Goal: Task Accomplishment & Management: Use online tool/utility

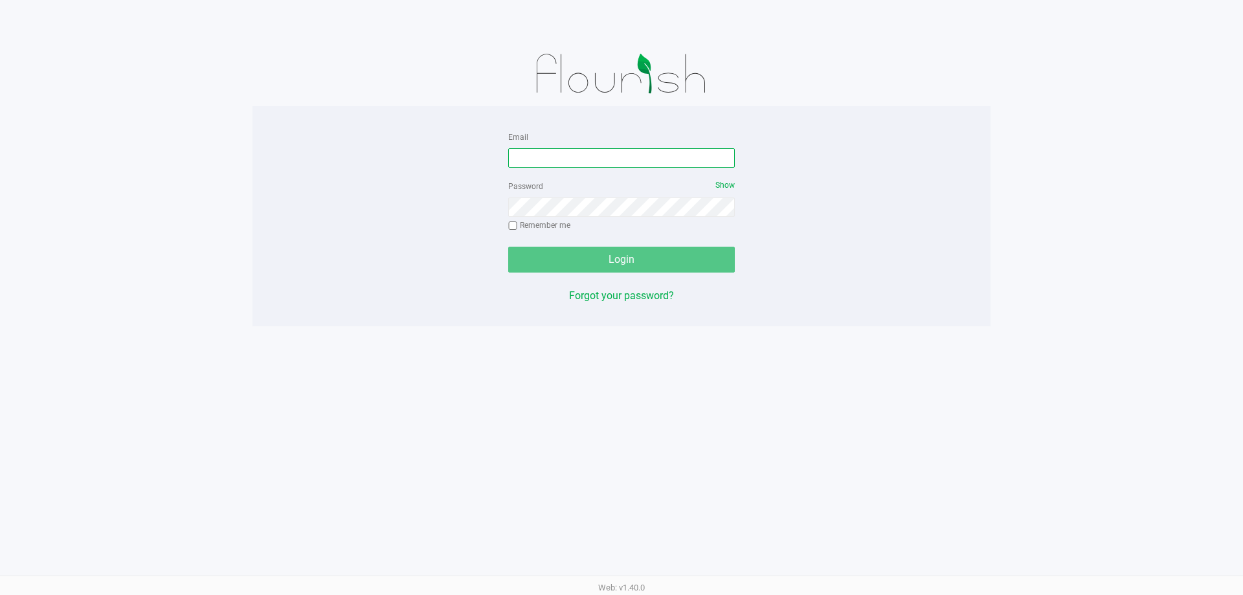
click at [536, 152] on input "Email" at bounding box center [621, 157] width 227 height 19
type input "[EMAIL_ADDRESS][DOMAIN_NAME]"
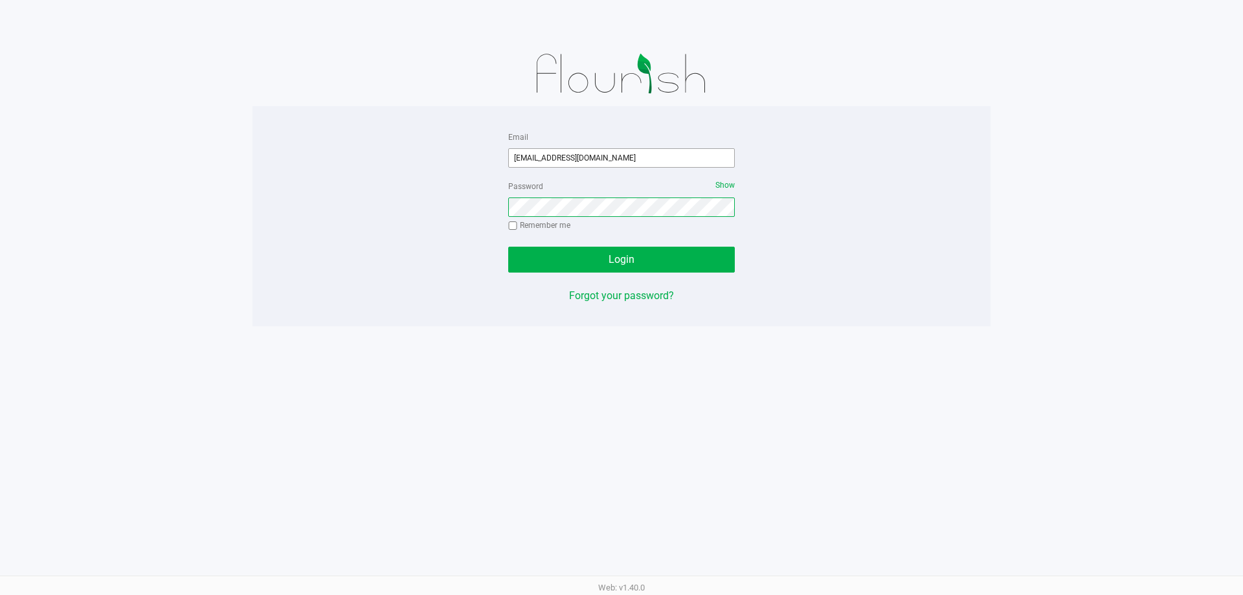
click at [508, 247] on button "Login" at bounding box center [621, 260] width 227 height 26
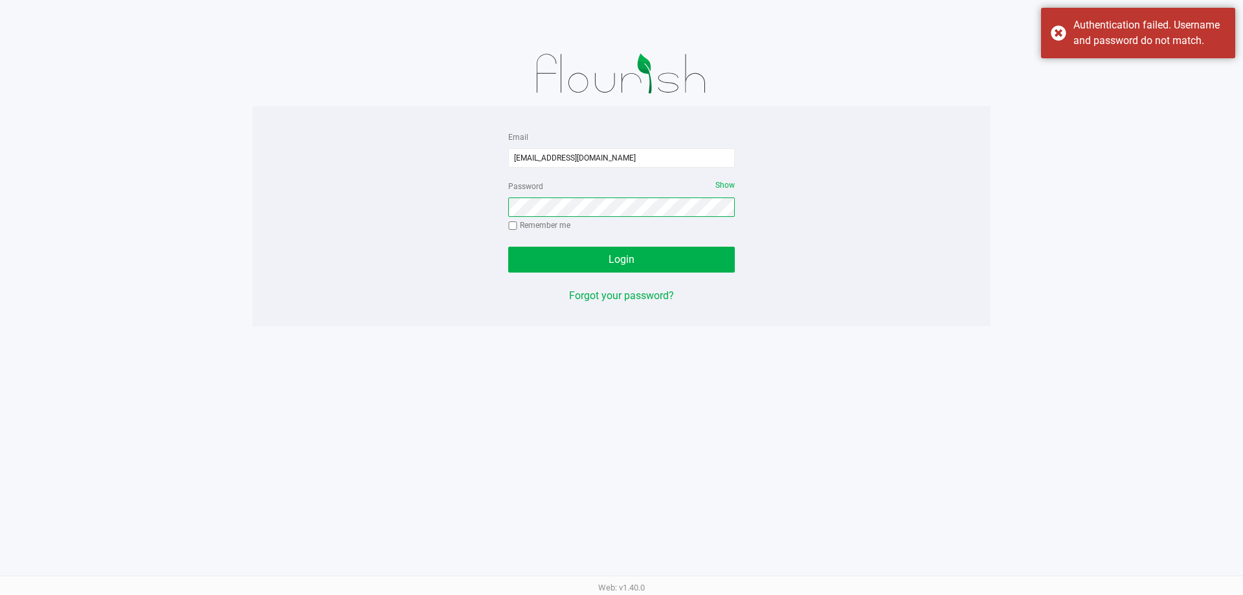
click at [508, 247] on button "Login" at bounding box center [621, 260] width 227 height 26
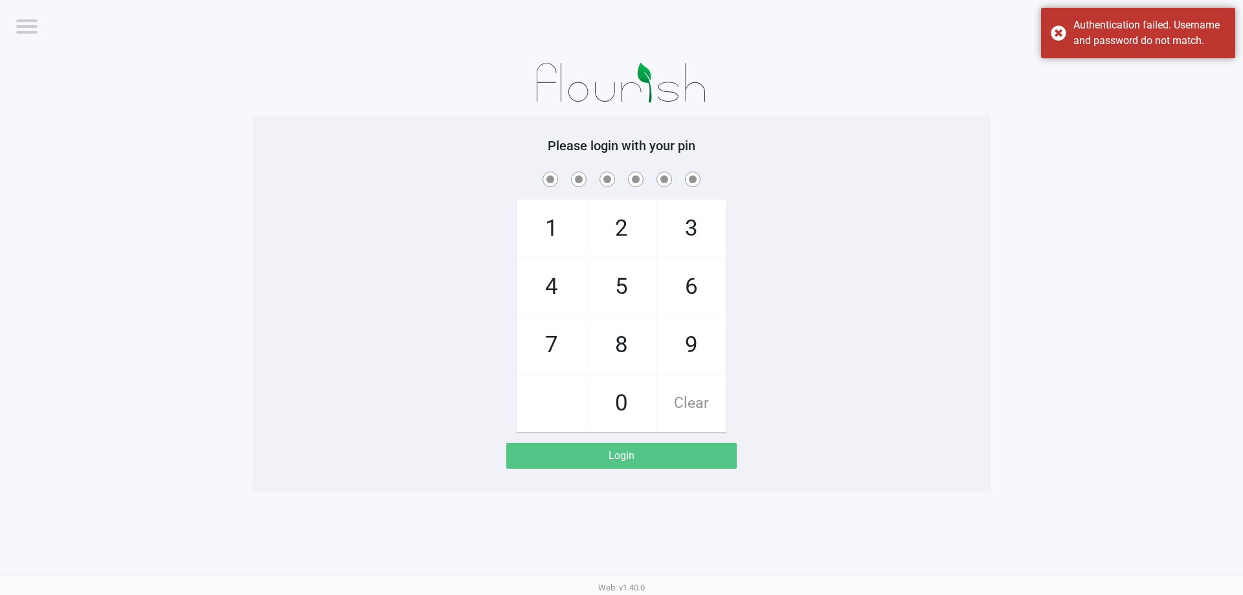
click at [1079, 52] on app-pos-login-wrapper "Logout [PERSON_NAME][GEOGRAPHIC_DATA] WC Please login with your pin 1 4 7 2 5 8…" at bounding box center [621, 245] width 1243 height 491
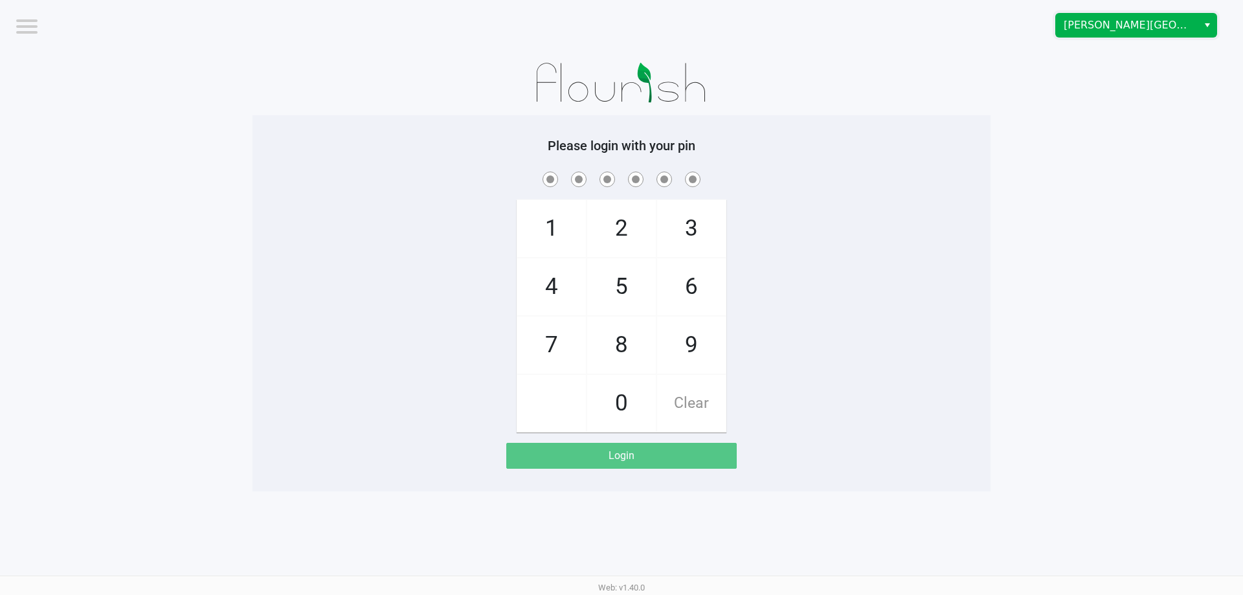
click at [1103, 33] on span "[PERSON_NAME][GEOGRAPHIC_DATA]" at bounding box center [1127, 25] width 142 height 23
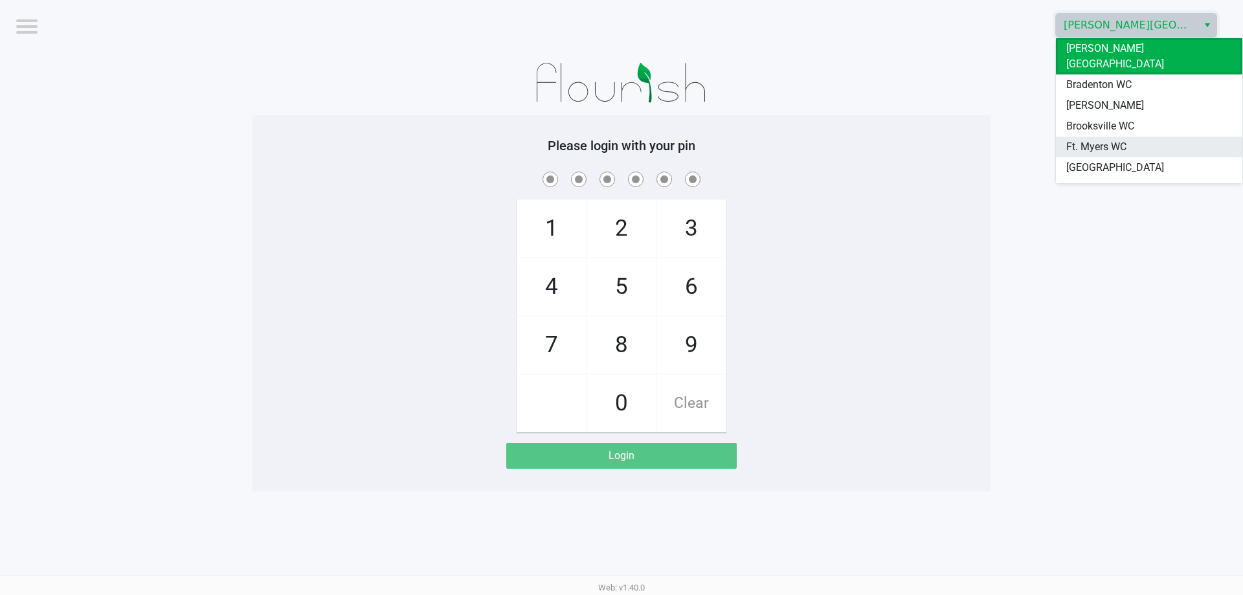
click at [1081, 139] on span "Ft. Myers WC" at bounding box center [1096, 147] width 60 height 16
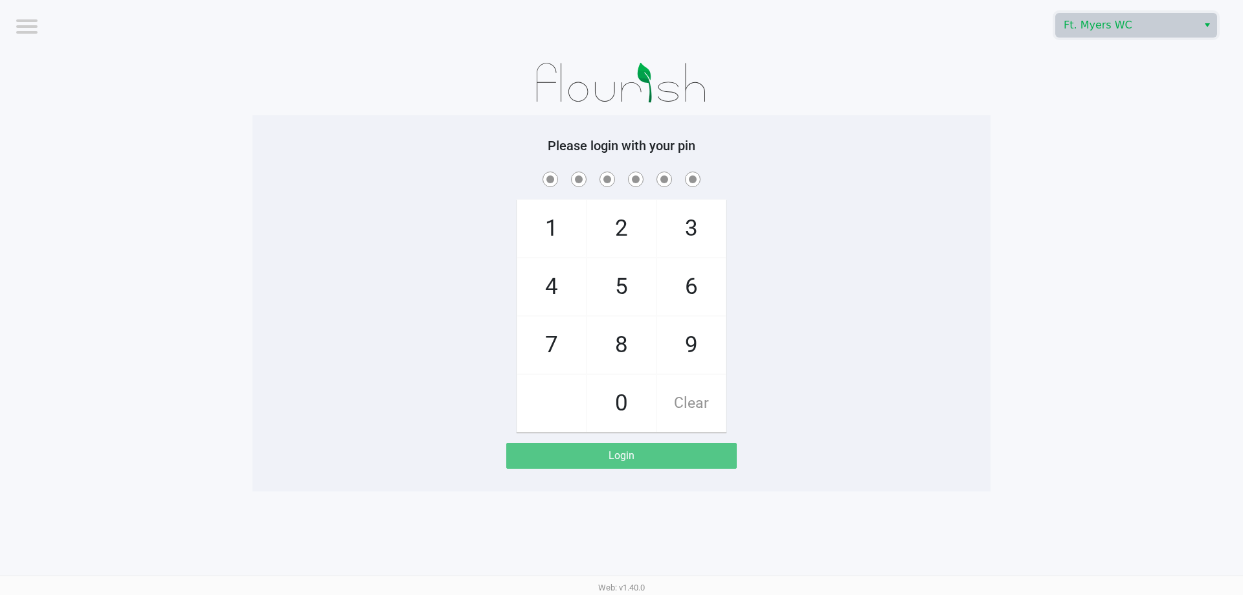
click at [1026, 135] on app-pos-login-wrapper "Logout Ft. [PERSON_NAME] Please login with your pin 1 4 7 2 5 8 0 3 6 9 Clear L…" at bounding box center [621, 245] width 1243 height 491
checkbox input "true"
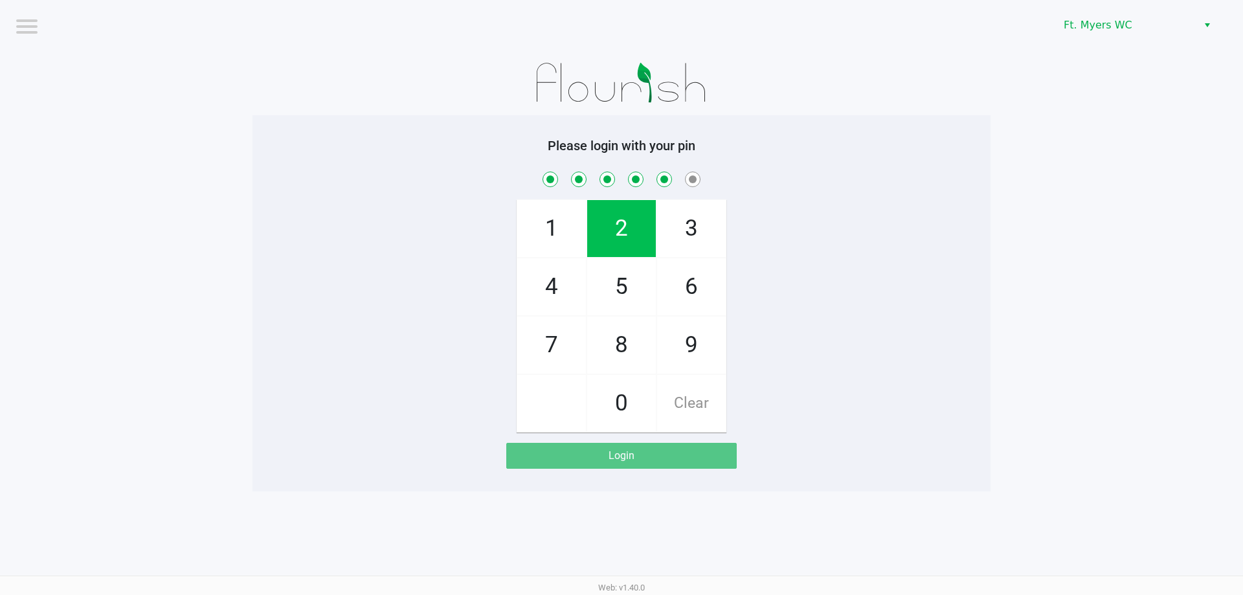
checkbox input "true"
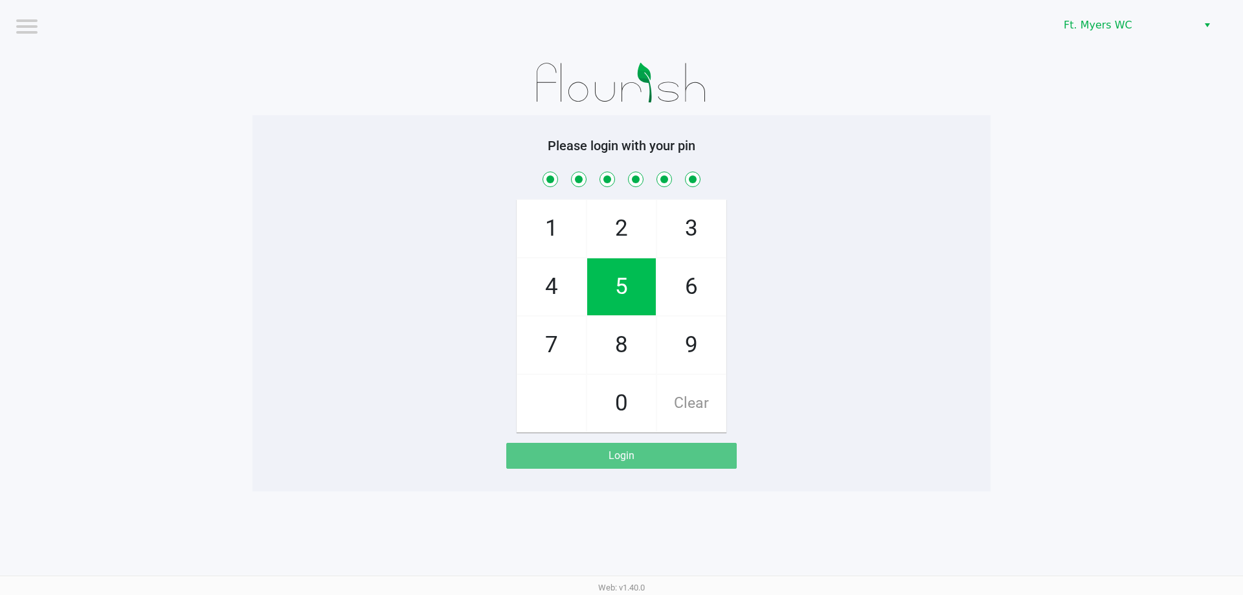
checkbox input "true"
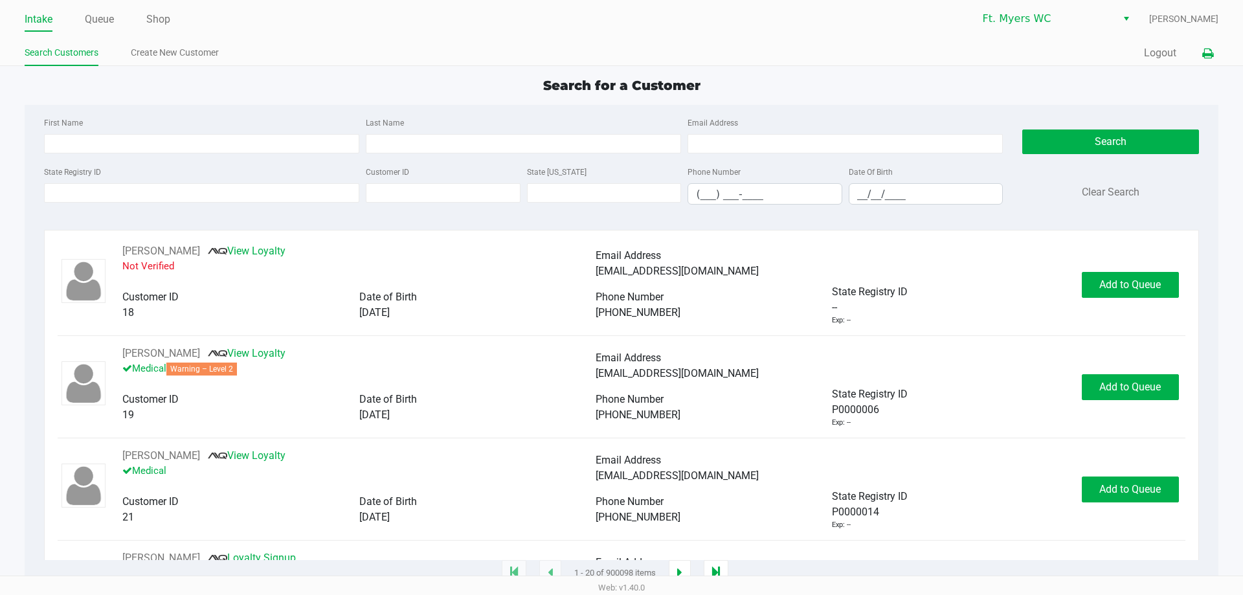
click at [1204, 55] on icon at bounding box center [1207, 53] width 11 height 9
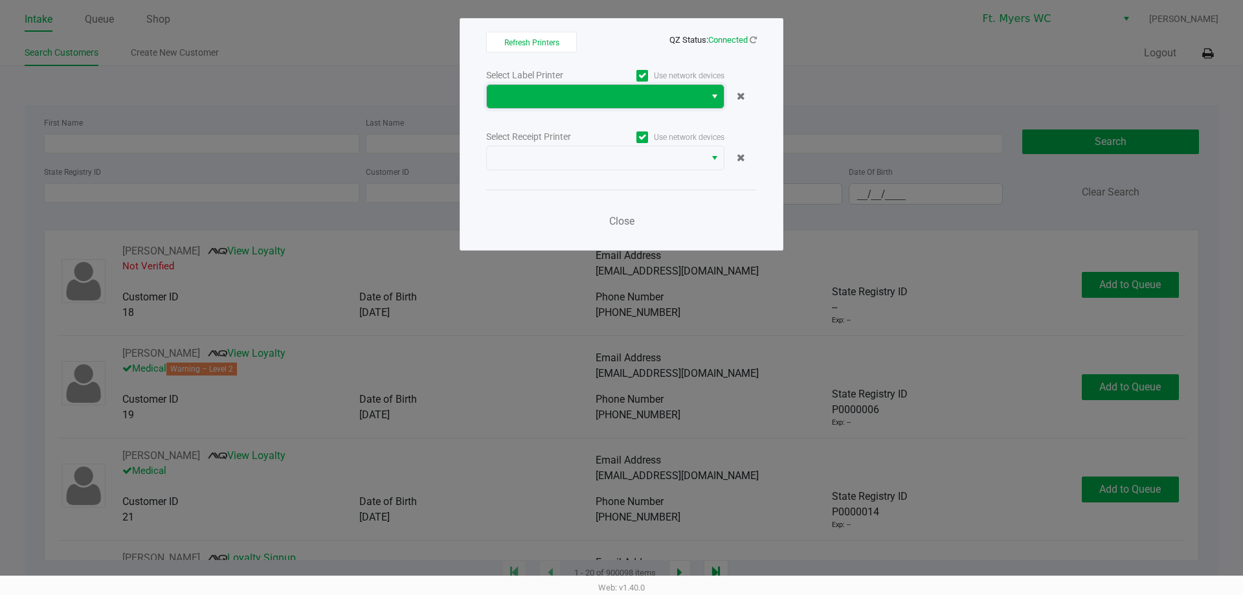
click at [588, 88] on span at bounding box center [596, 96] width 218 height 23
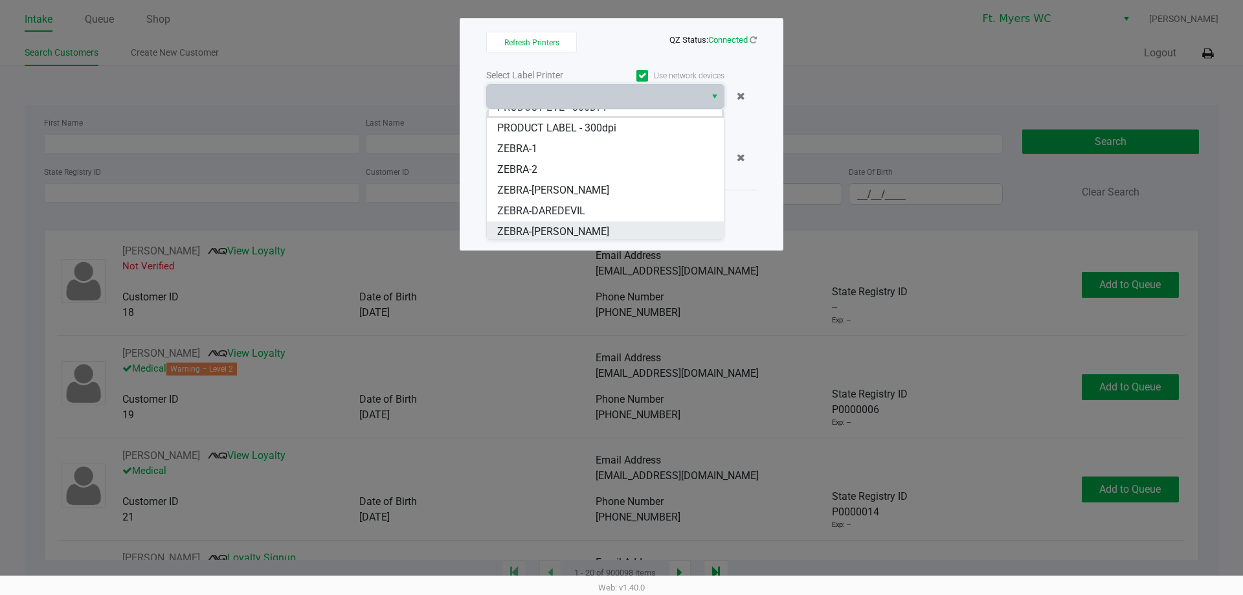
scroll to position [16, 0]
click at [543, 210] on span "ZEBRA-DAREDEVIL" at bounding box center [541, 208] width 88 height 16
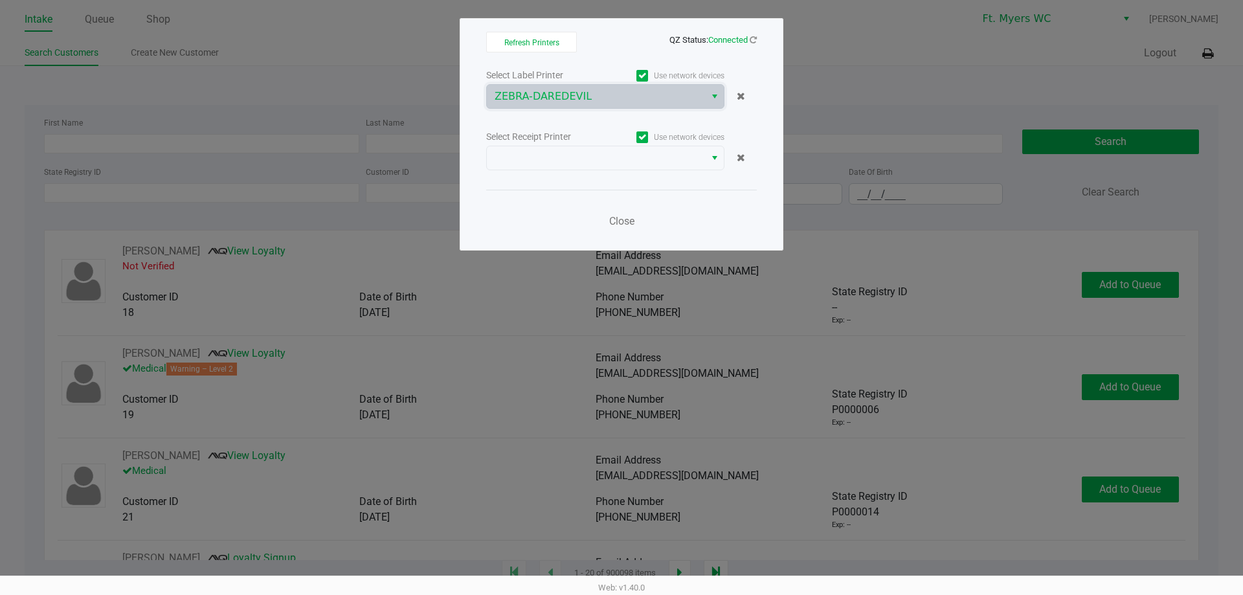
click at [554, 174] on div "Select Label Printer Use network devices ZEBRA-DAREDEVIL Select Receipt Printer…" at bounding box center [621, 152] width 271 height 170
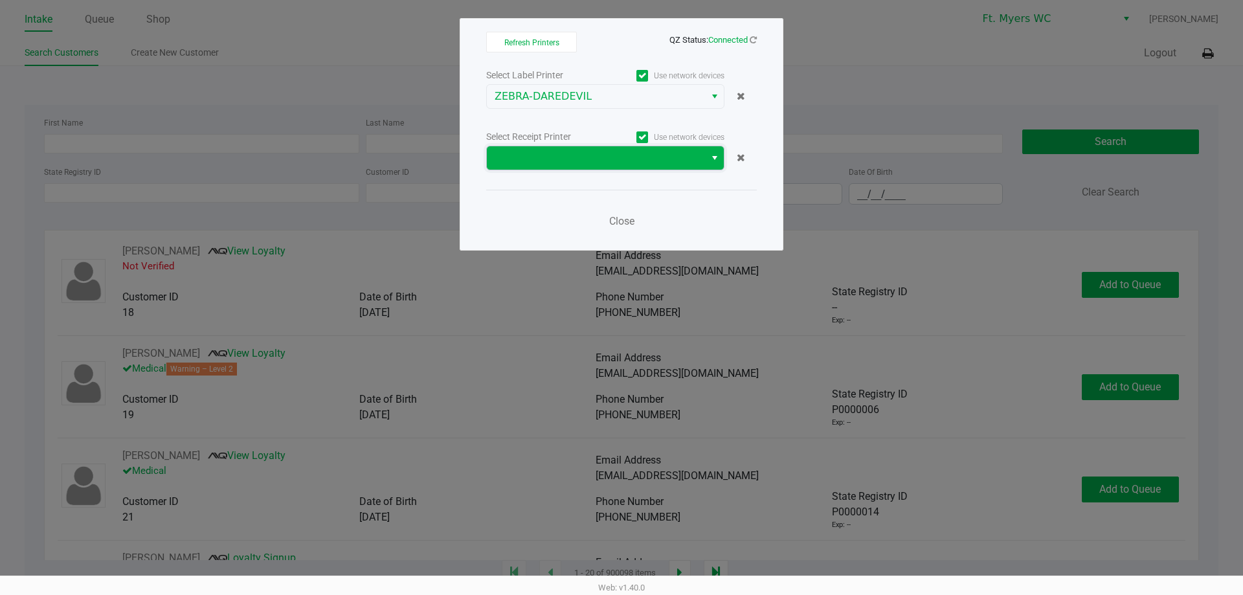
click at [553, 166] on span at bounding box center [596, 157] width 218 height 23
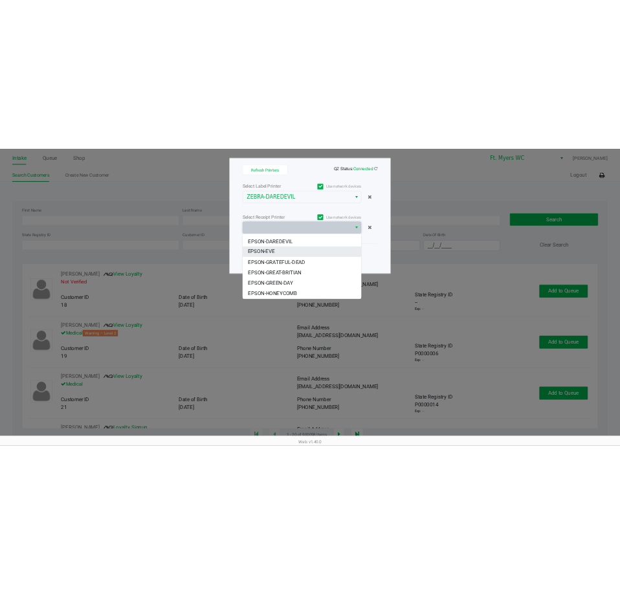
scroll to position [0, 0]
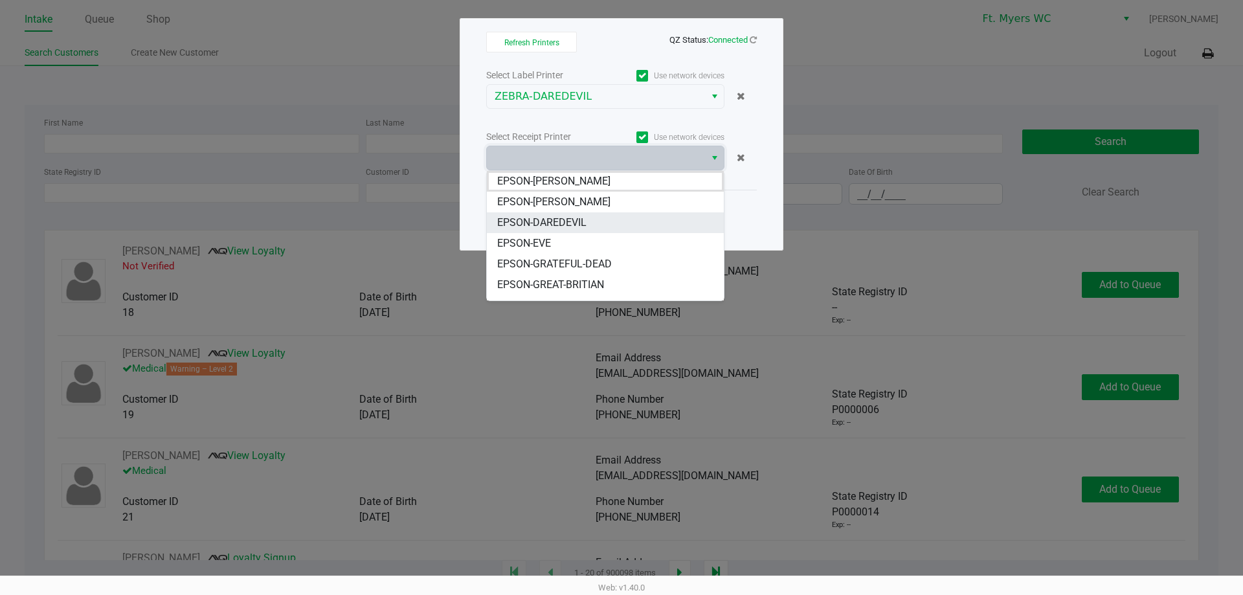
click at [548, 216] on span "EPSON-DAREDEVIL" at bounding box center [541, 223] width 89 height 16
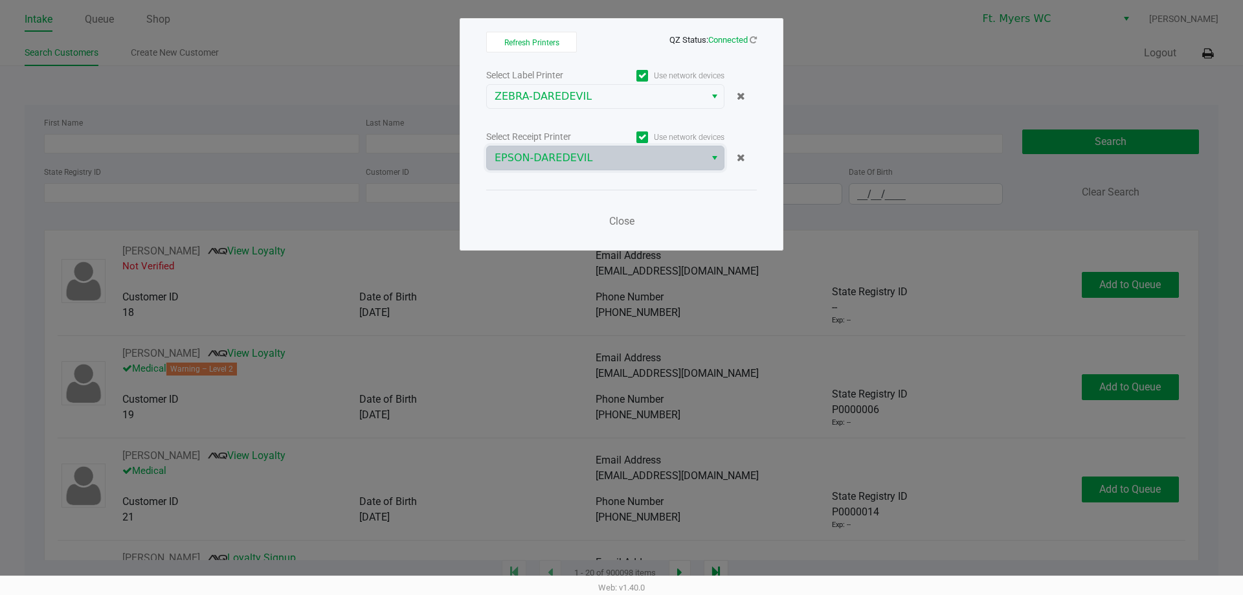
click at [561, 193] on div "Close" at bounding box center [621, 213] width 271 height 47
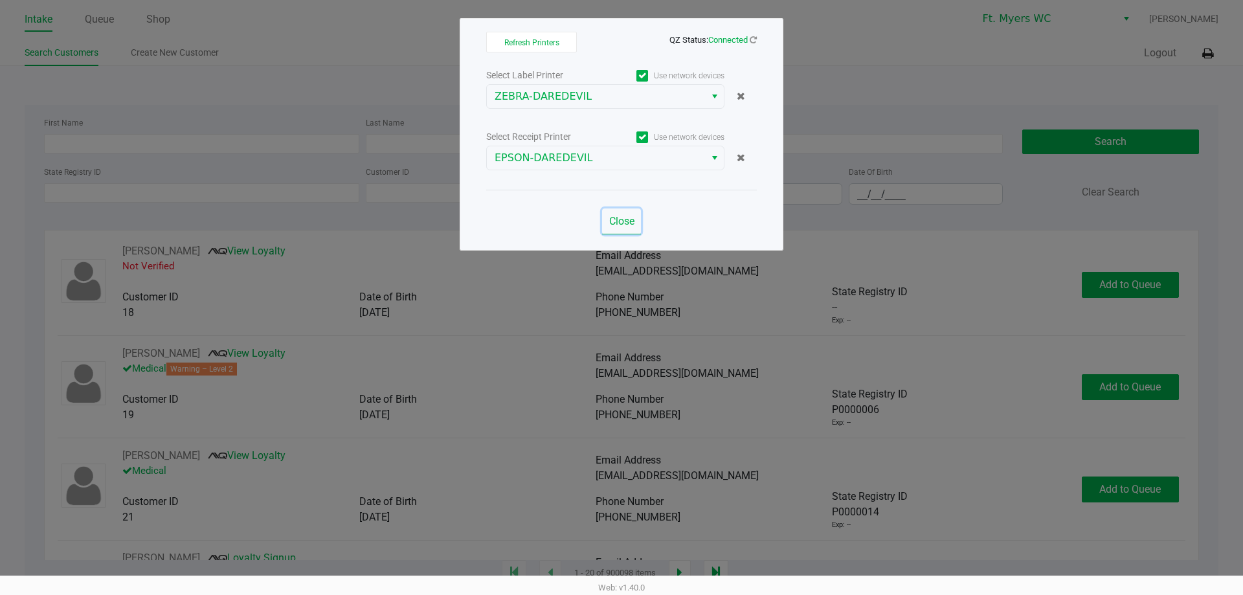
click at [613, 209] on button "Close" at bounding box center [621, 222] width 39 height 26
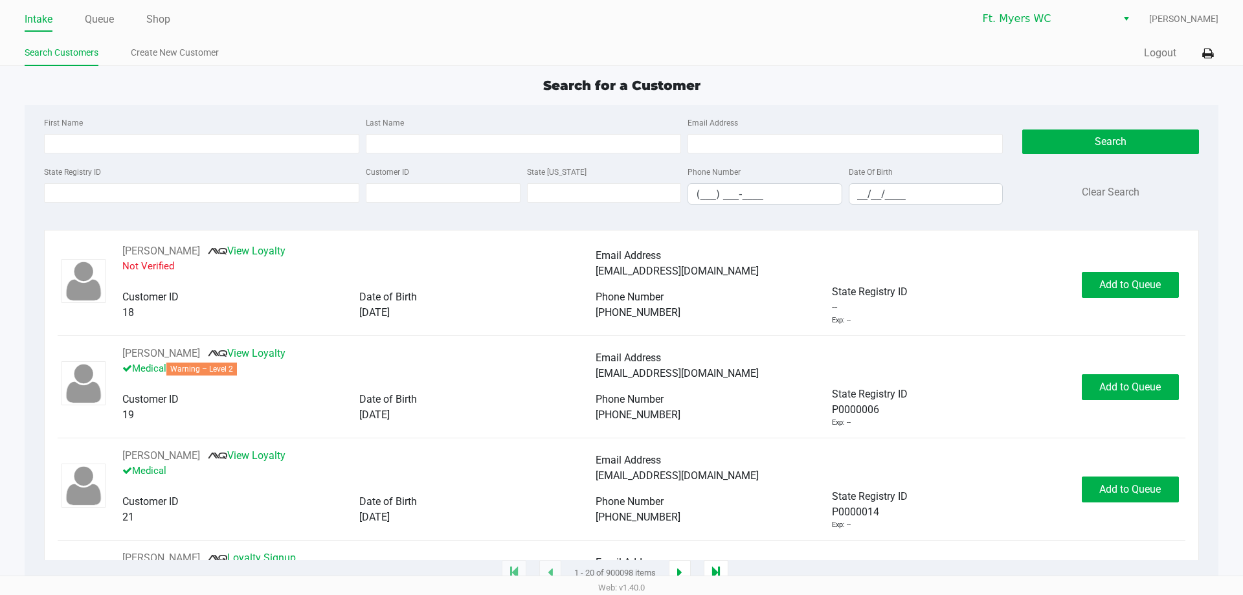
click at [616, 92] on span "Search for a Customer" at bounding box center [621, 86] width 157 height 16
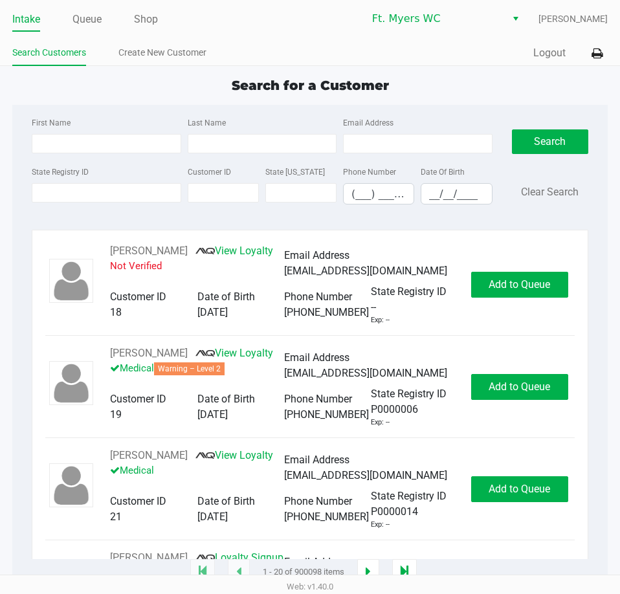
click at [368, 69] on app-point-of-sale "Intake Queue Shop Ft. [PERSON_NAME] [PERSON_NAME] Search Customers Create New C…" at bounding box center [310, 286] width 620 height 573
